Goal: Information Seeking & Learning: Learn about a topic

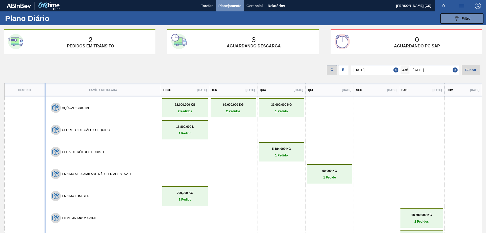
click at [232, 5] on span "Planejamento" at bounding box center [229, 6] width 23 height 6
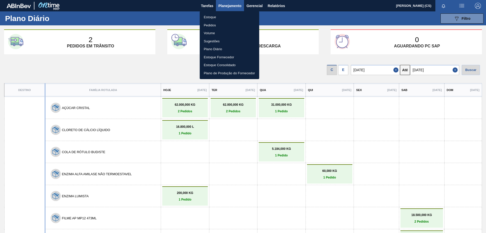
click at [212, 18] on li "Estoque" at bounding box center [229, 17] width 59 height 8
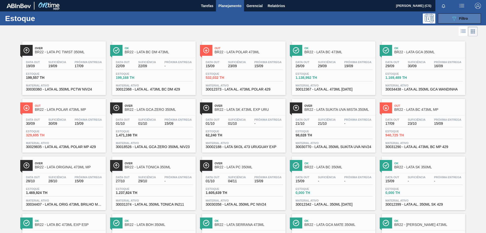
click at [451, 19] on icon "089F7B8B-B2A5-4AFE-B5C0-19BA573D28AC" at bounding box center [454, 18] width 6 height 6
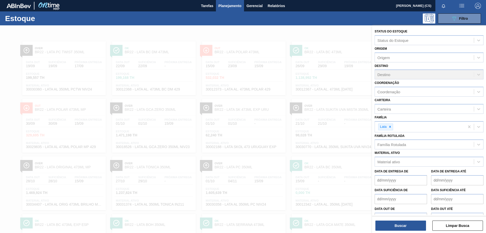
click at [335, 16] on div "089F7B8B-B2A5-4AFE-B5C0-19BA573D28AC Filtro" at bounding box center [282, 18] width 403 height 10
click at [172, 6] on div "Tarefas Planejamento Gerencial Relatórios" at bounding box center [243, 5] width 486 height 11
click at [343, 20] on div "089F7B8B-B2A5-4AFE-B5C0-19BA573D28AC Filtro" at bounding box center [282, 18] width 403 height 10
click at [442, 225] on button "Limpar Busca" at bounding box center [457, 225] width 51 height 10
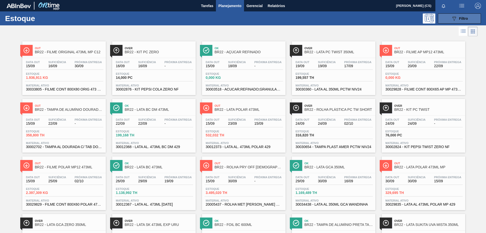
click at [454, 16] on icon "089F7B8B-B2A5-4AFE-B5C0-19BA573D28AC" at bounding box center [454, 18] width 6 height 6
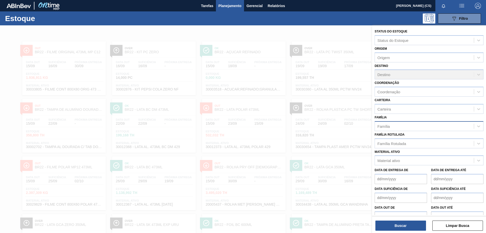
click at [394, 126] on div "Família" at bounding box center [424, 125] width 99 height 7
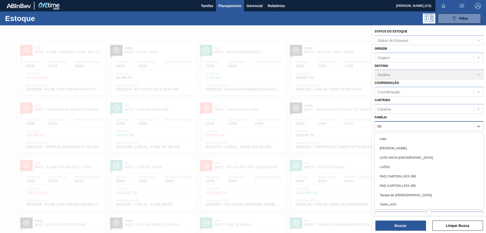
type input "lata"
drag, startPoint x: 386, startPoint y: 141, endPoint x: 388, endPoint y: 144, distance: 3.9
click at [386, 141] on div "Lata" at bounding box center [429, 138] width 109 height 9
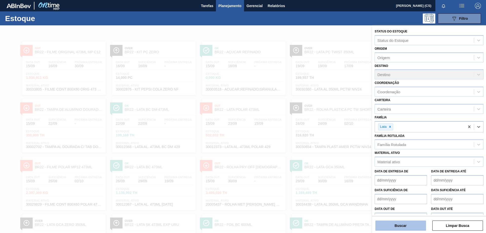
click at [397, 226] on button "Buscar" at bounding box center [400, 225] width 51 height 10
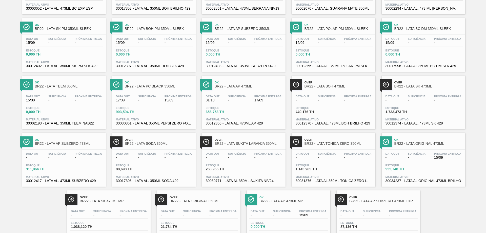
scroll to position [277, 0]
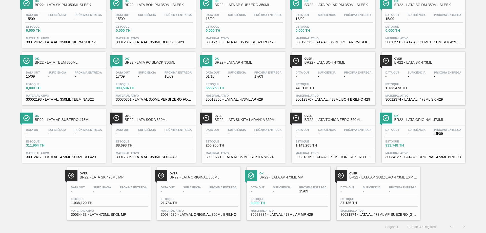
drag, startPoint x: 281, startPoint y: 176, endPoint x: 448, endPoint y: 183, distance: 167.7
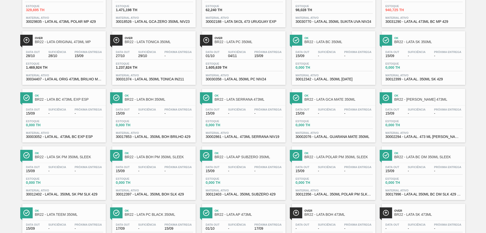
scroll to position [0, 0]
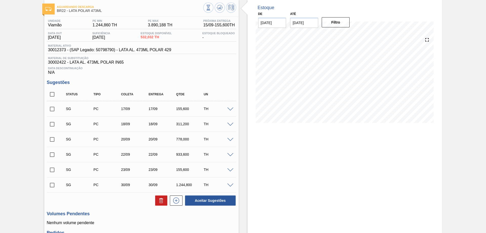
scroll to position [51, 0]
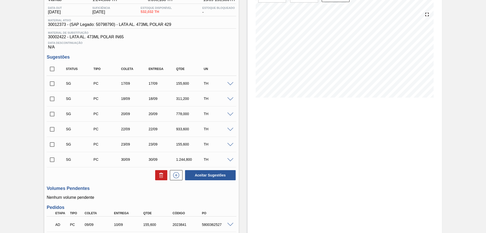
click at [229, 128] on span at bounding box center [230, 130] width 6 height 4
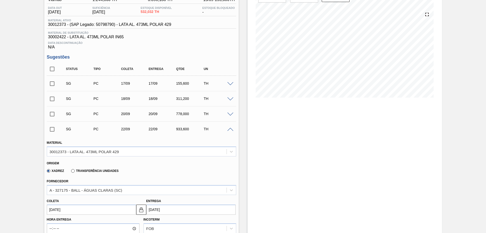
click at [231, 128] on span at bounding box center [230, 130] width 6 height 4
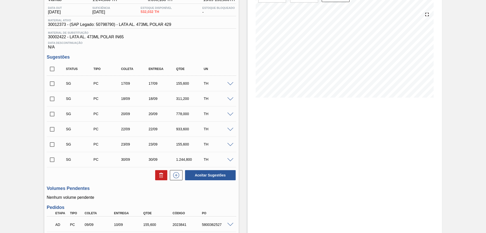
click at [228, 159] on span at bounding box center [230, 160] width 6 height 4
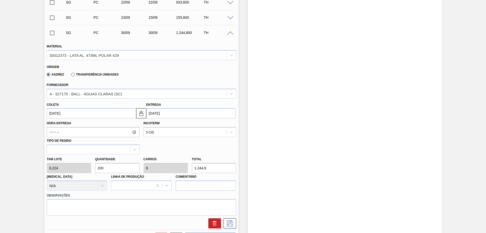
scroll to position [101, 0]
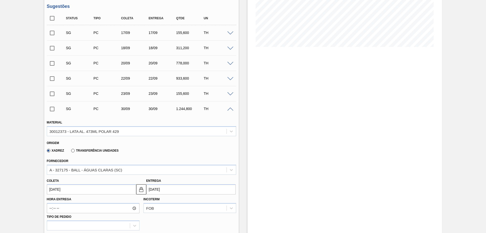
click at [228, 109] on span at bounding box center [230, 109] width 6 height 4
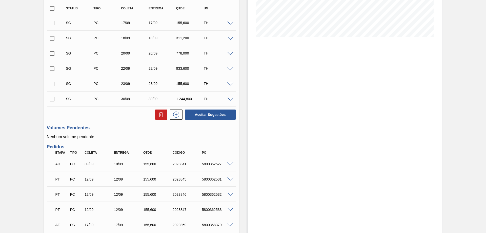
scroll to position [86, 0]
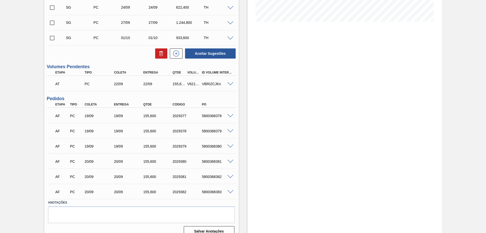
scroll to position [76, 0]
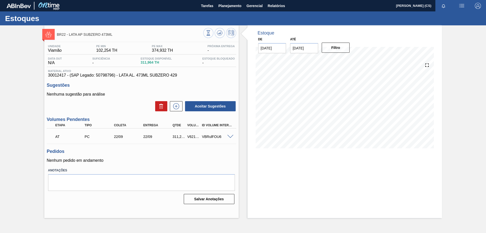
click at [230, 136] on span at bounding box center [230, 137] width 6 height 4
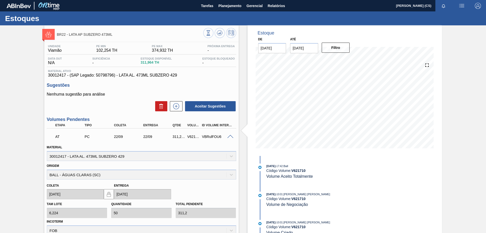
click at [230, 136] on span at bounding box center [230, 137] width 6 height 4
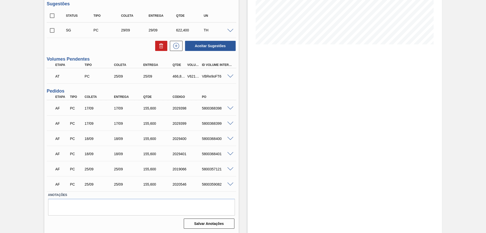
scroll to position [78, 0]
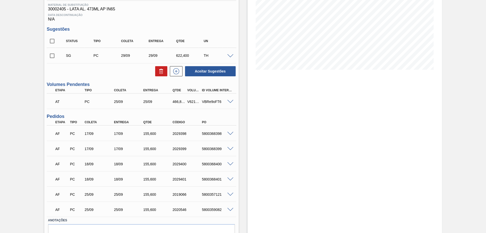
click at [230, 163] on span at bounding box center [230, 164] width 6 height 4
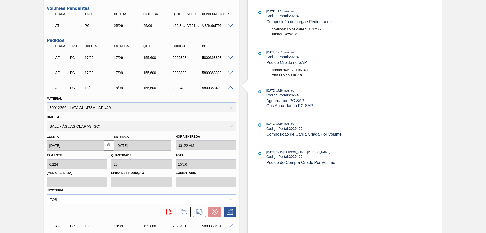
scroll to position [205, 0]
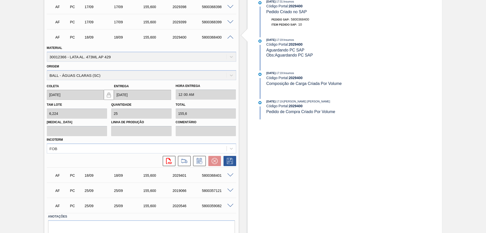
click at [231, 38] on span at bounding box center [230, 37] width 6 height 4
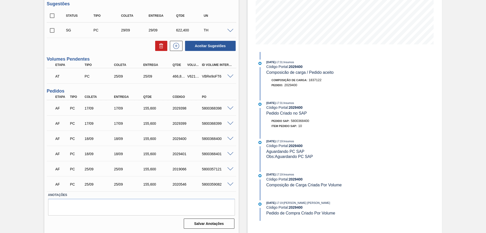
scroll to position [104, 0]
click at [230, 76] on span at bounding box center [230, 76] width 6 height 4
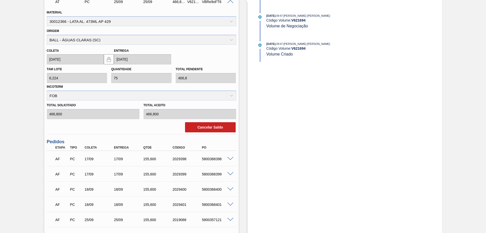
scroll to position [128, 0]
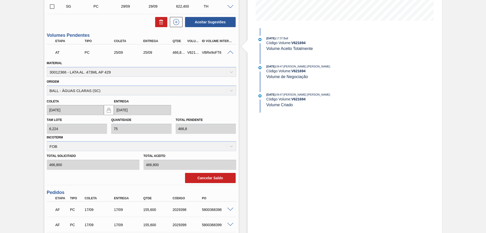
click at [230, 52] on span at bounding box center [230, 53] width 6 height 4
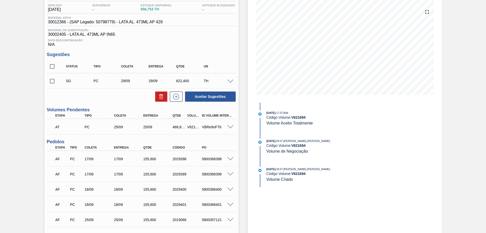
scroll to position [3, 0]
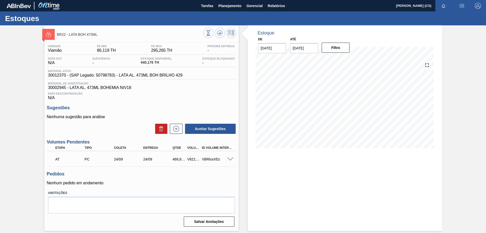
click at [231, 159] on span at bounding box center [230, 159] width 6 height 4
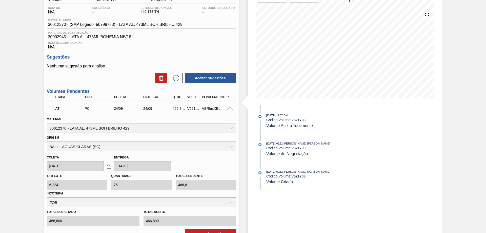
scroll to position [76, 0]
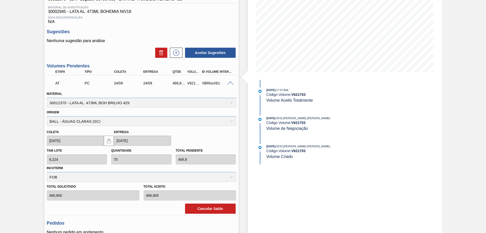
click at [230, 82] on span at bounding box center [230, 83] width 6 height 4
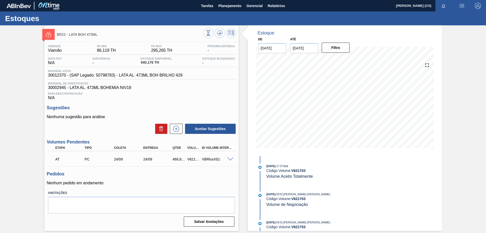
scroll to position [0, 0]
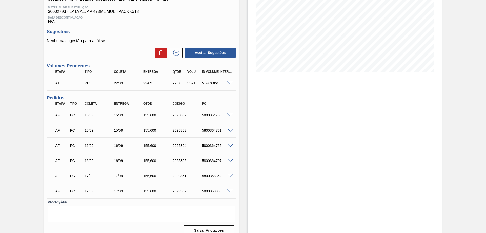
scroll to position [51, 0]
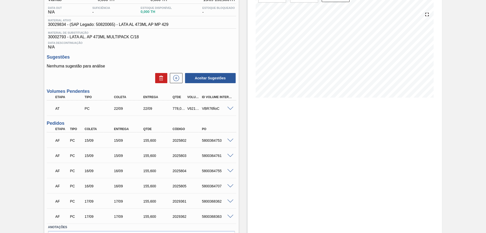
click at [229, 107] on span at bounding box center [230, 109] width 6 height 4
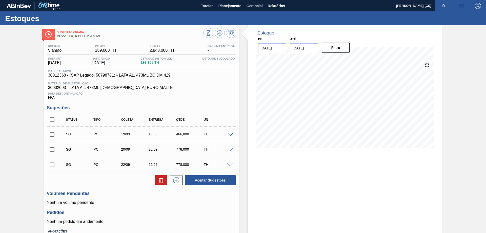
scroll to position [36, 0]
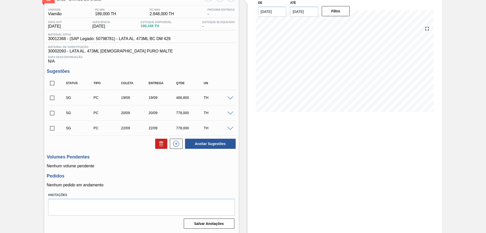
click at [230, 98] on span at bounding box center [230, 98] width 6 height 4
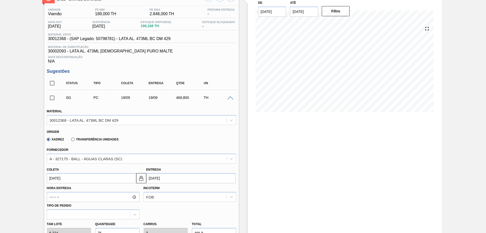
scroll to position [62, 0]
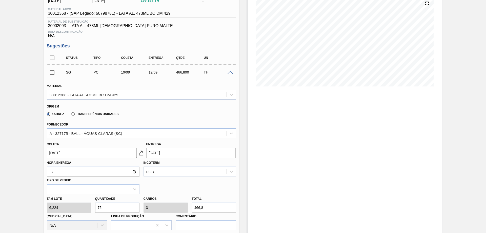
click at [231, 74] on span at bounding box center [230, 73] width 6 height 4
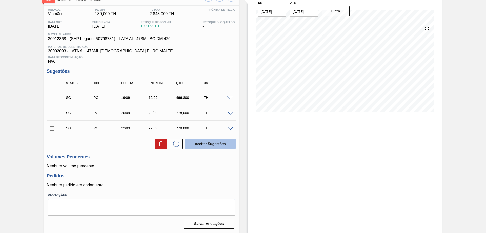
scroll to position [0, 0]
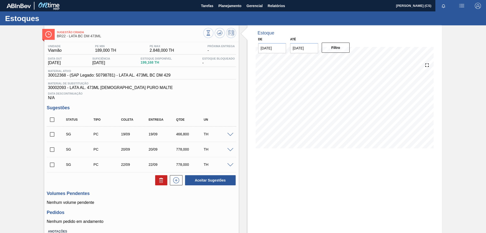
click at [232, 149] on span at bounding box center [230, 150] width 6 height 4
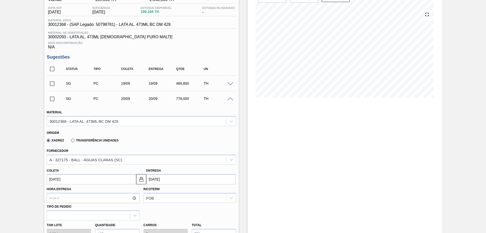
scroll to position [76, 0]
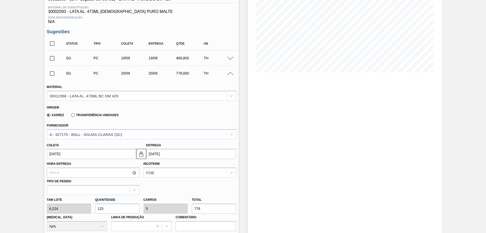
click at [228, 74] on span at bounding box center [230, 74] width 6 height 4
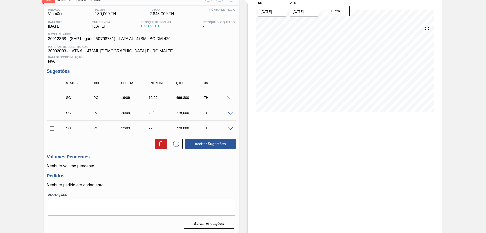
scroll to position [0, 0]
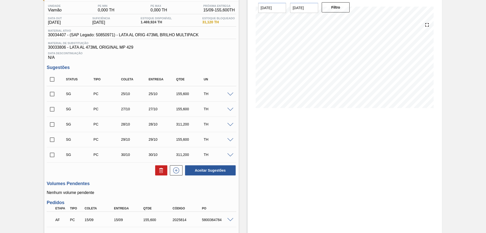
scroll to position [91, 0]
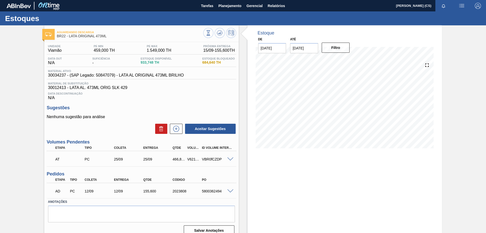
scroll to position [7, 0]
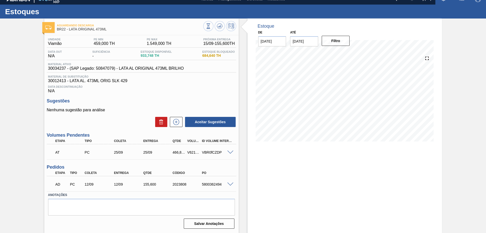
click at [227, 152] on span at bounding box center [230, 152] width 6 height 4
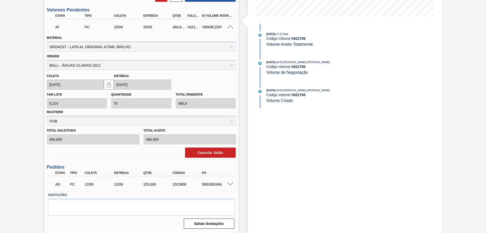
scroll to position [56, 0]
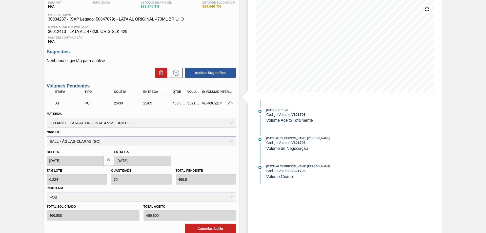
click at [229, 101] on span at bounding box center [230, 103] width 6 height 4
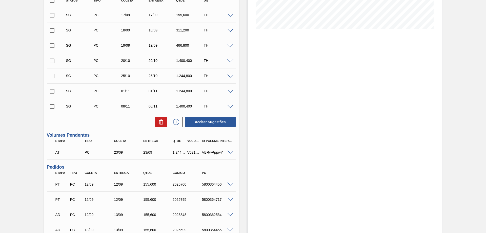
scroll to position [68, 0]
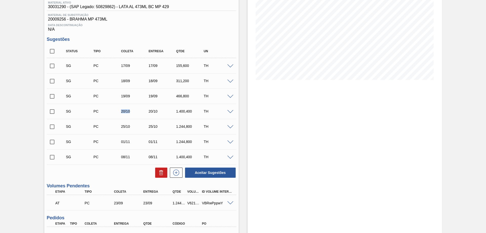
drag, startPoint x: 120, startPoint y: 112, endPoint x: 129, endPoint y: 115, distance: 9.8
click at [129, 115] on div "SG PC 20/10 20/10 1.400,400 TH" at bounding box center [145, 111] width 165 height 10
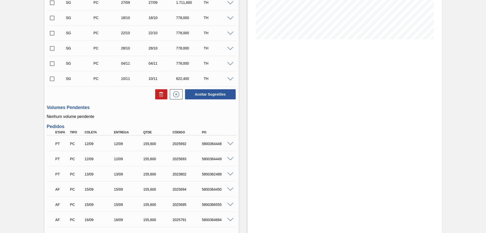
scroll to position [33, 0]
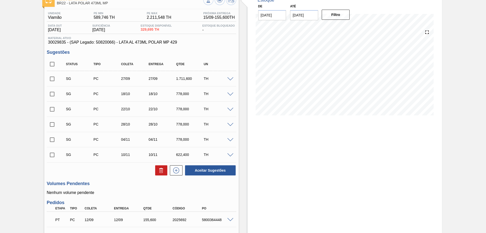
click at [230, 78] on span at bounding box center [230, 79] width 6 height 4
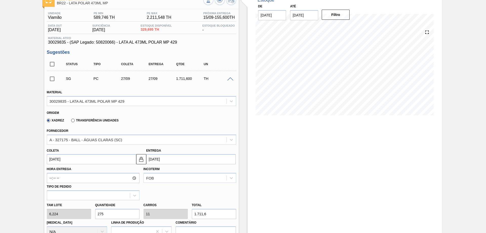
click at [228, 78] on span at bounding box center [230, 79] width 6 height 4
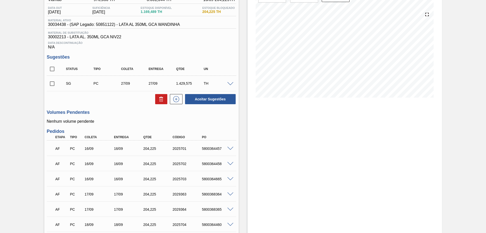
scroll to position [25, 0]
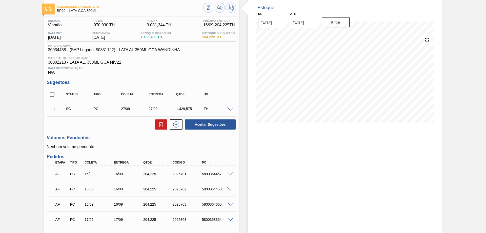
click at [230, 110] on span at bounding box center [230, 109] width 6 height 4
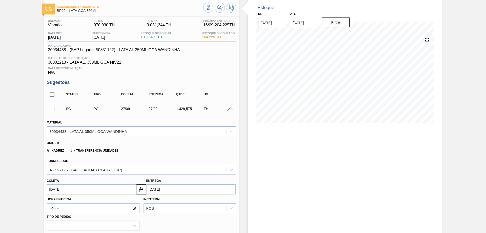
click at [230, 109] on span at bounding box center [230, 109] width 6 height 4
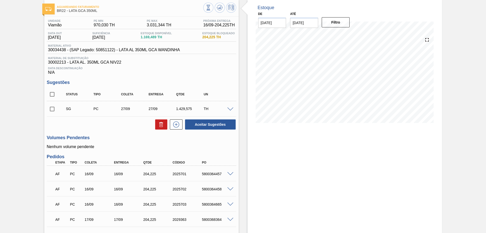
scroll to position [0, 0]
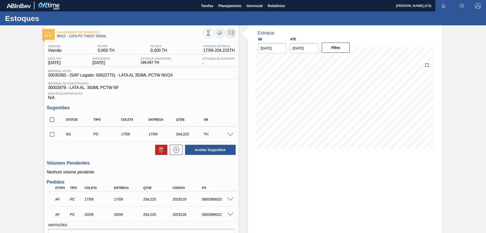
scroll to position [30, 0]
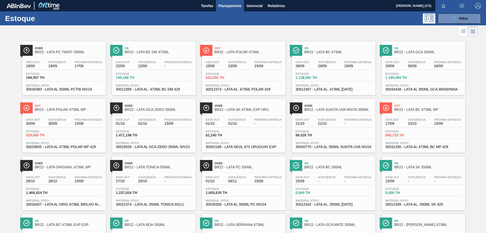
click at [238, 5] on span "Planejamento" at bounding box center [229, 6] width 23 height 6
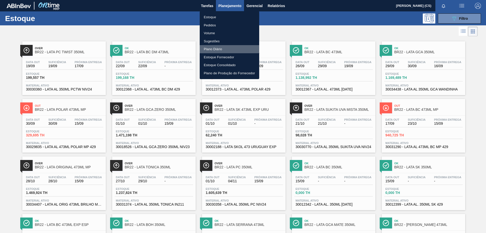
click at [211, 49] on li "Plano Diário" at bounding box center [229, 49] width 59 height 8
